Goal: Task Accomplishment & Management: Manage account settings

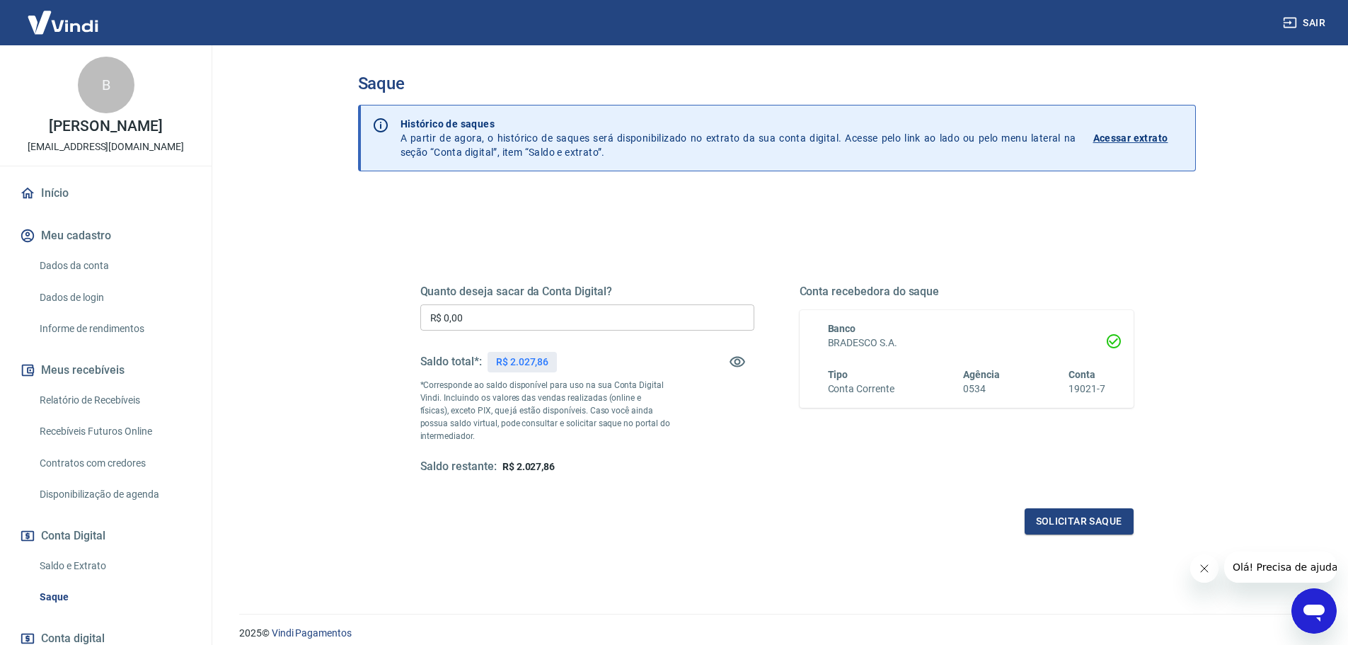
click at [563, 322] on input "R$ 0,00" at bounding box center [587, 317] width 334 height 26
type input "R$ 2.000,00"
click at [1089, 529] on button "Solicitar saque" at bounding box center [1079, 521] width 109 height 26
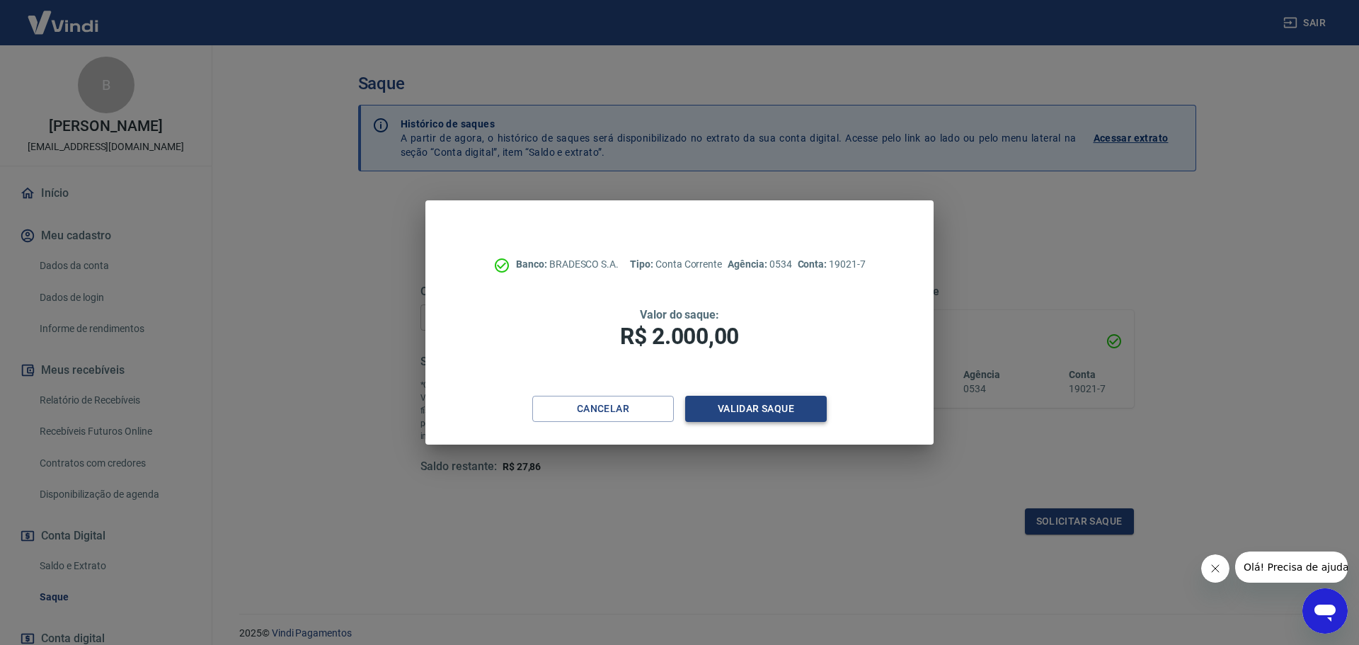
click at [768, 408] on button "Validar saque" at bounding box center [756, 409] width 142 height 26
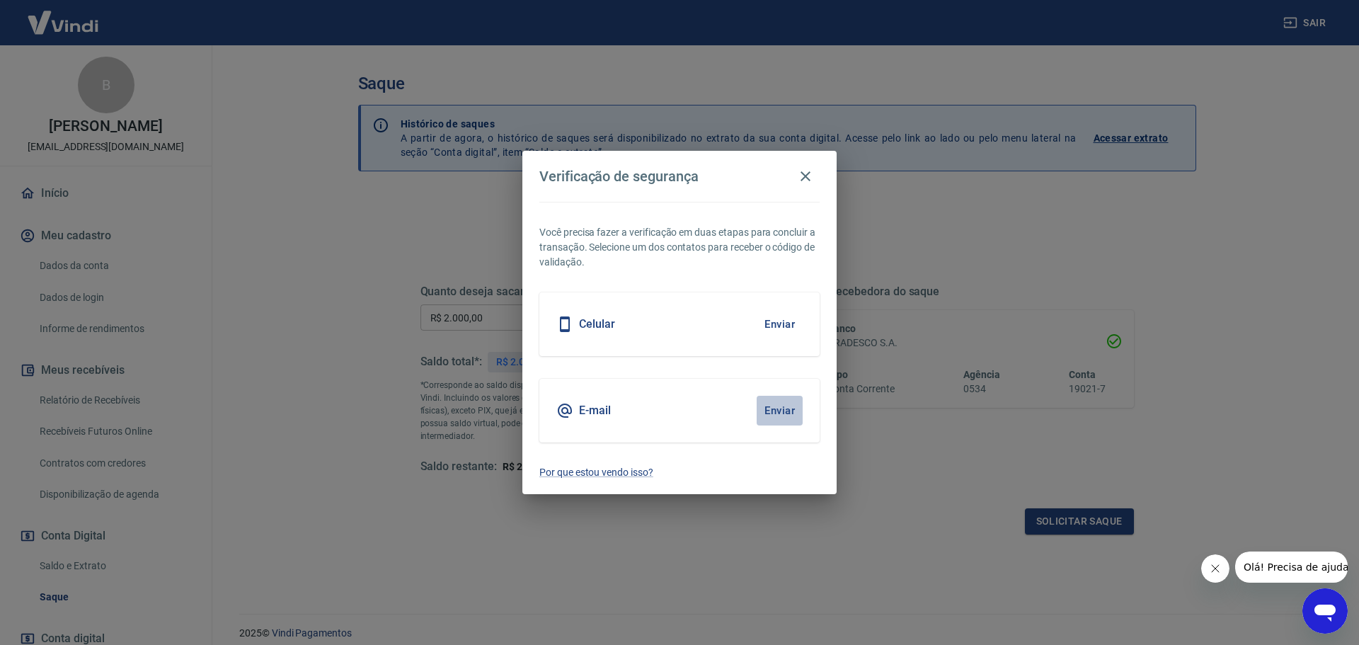
click at [783, 412] on button "Enviar" at bounding box center [780, 411] width 46 height 30
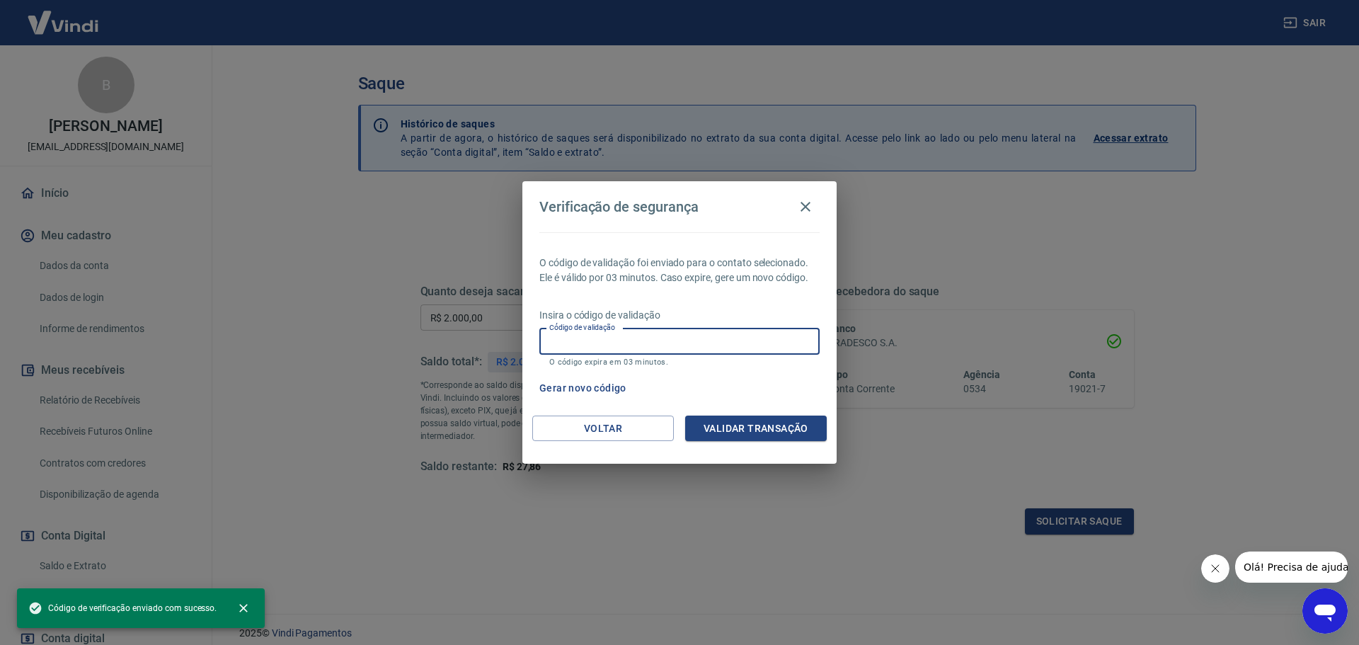
click at [637, 335] on input "Código de validação" at bounding box center [679, 341] width 280 height 26
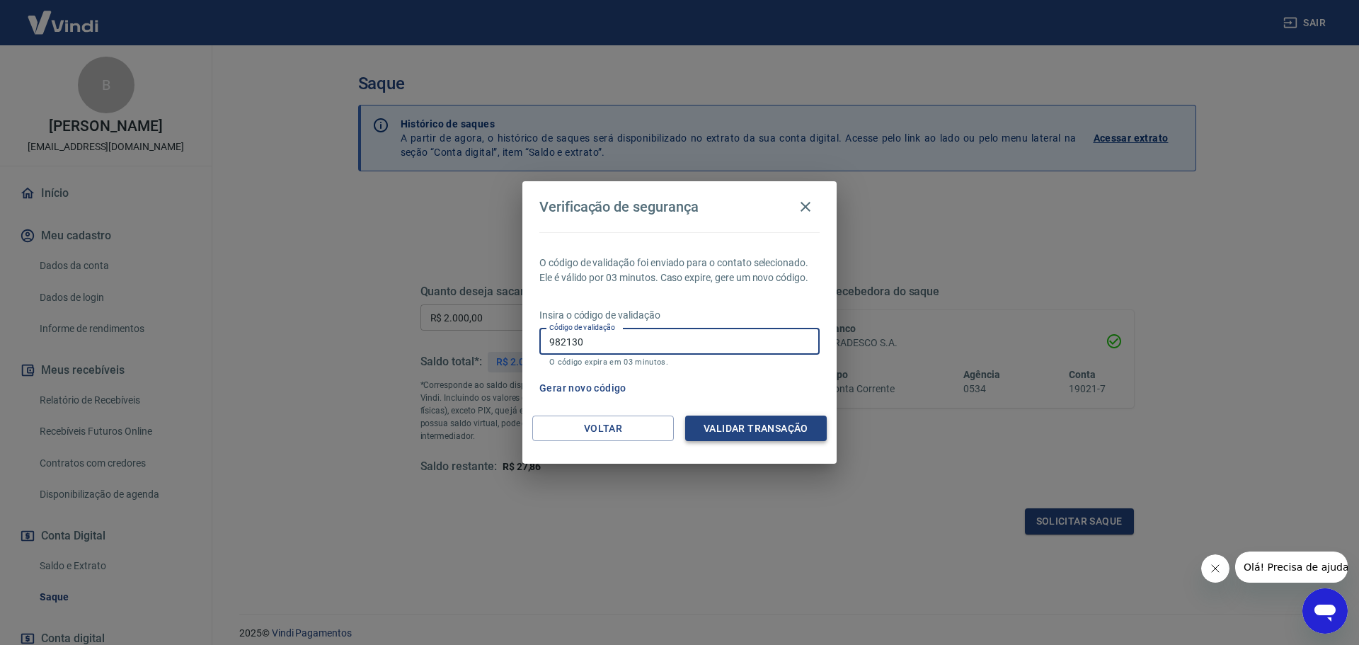
type input "982130"
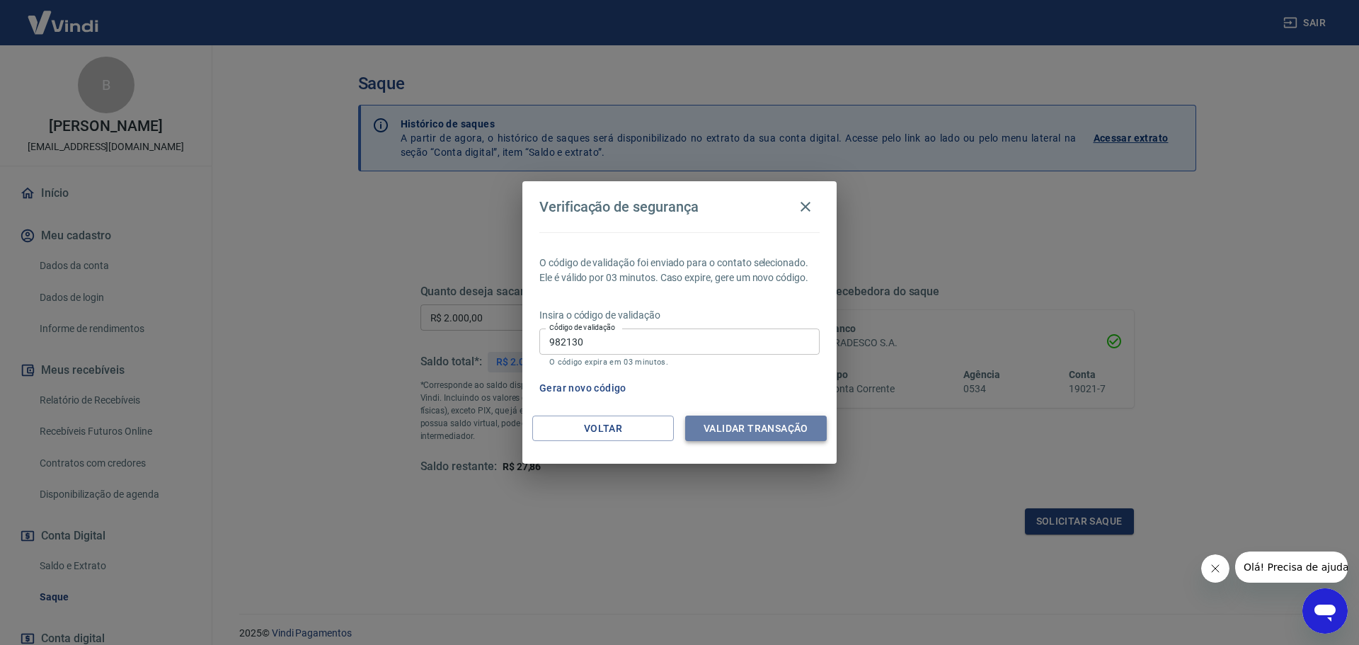
click at [801, 428] on button "Validar transação" at bounding box center [756, 429] width 142 height 26
